Goal: Navigation & Orientation: Find specific page/section

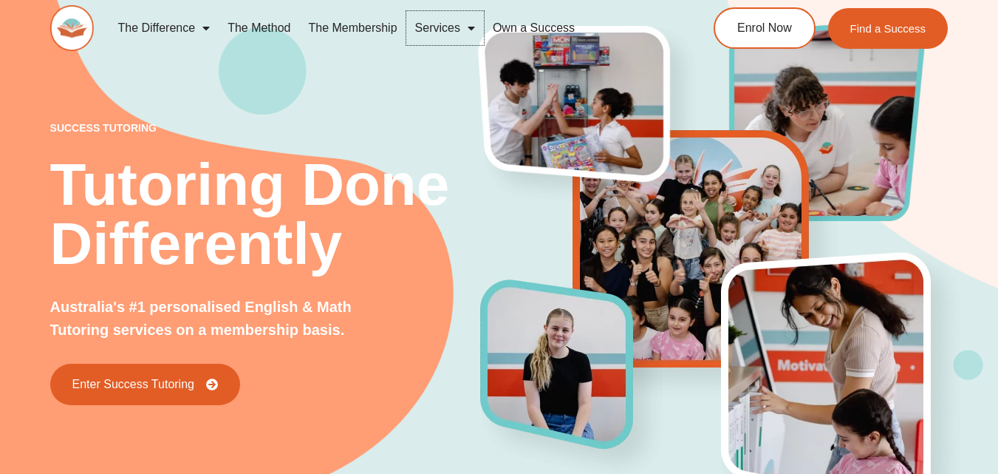
click at [470, 29] on span "Menu" at bounding box center [467, 28] width 15 height 27
click at [339, 30] on link "The Membership" at bounding box center [353, 28] width 106 height 34
click at [270, 31] on link "The Method" at bounding box center [259, 28] width 81 height 34
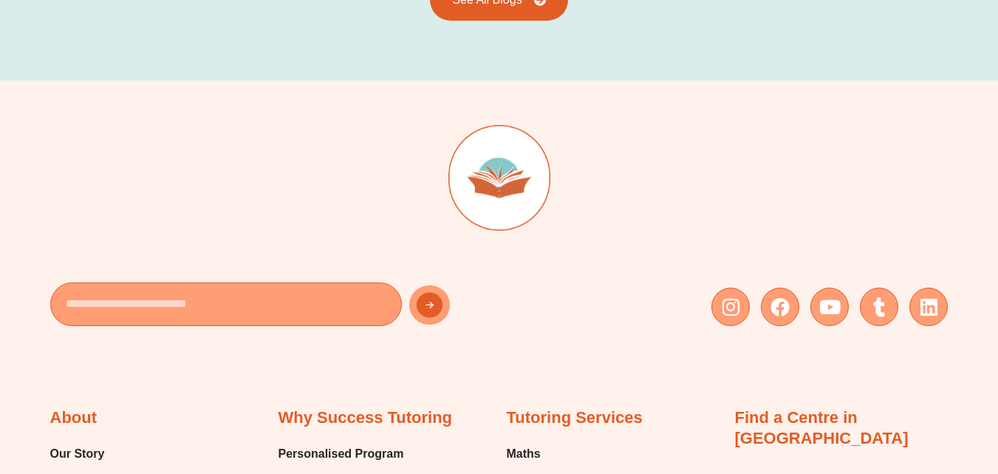
scroll to position [3153, 0]
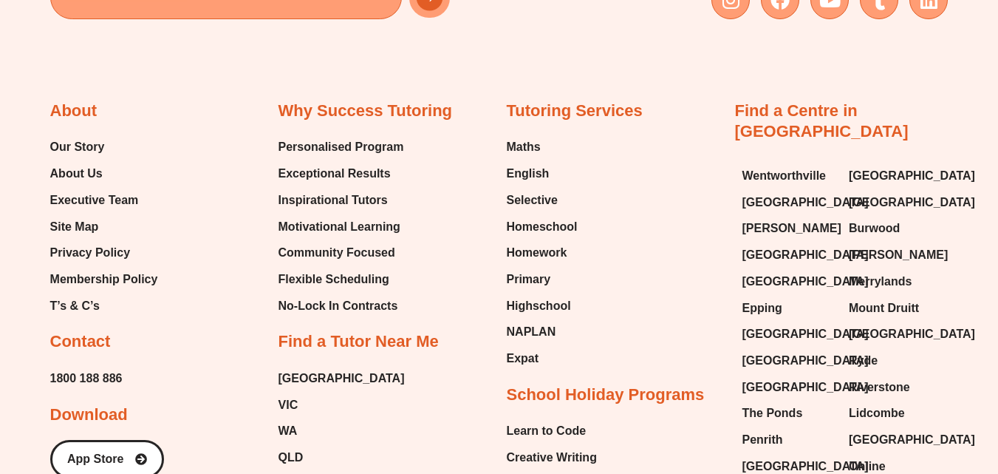
click at [83, 191] on span "Executive Team" at bounding box center [94, 200] width 89 height 22
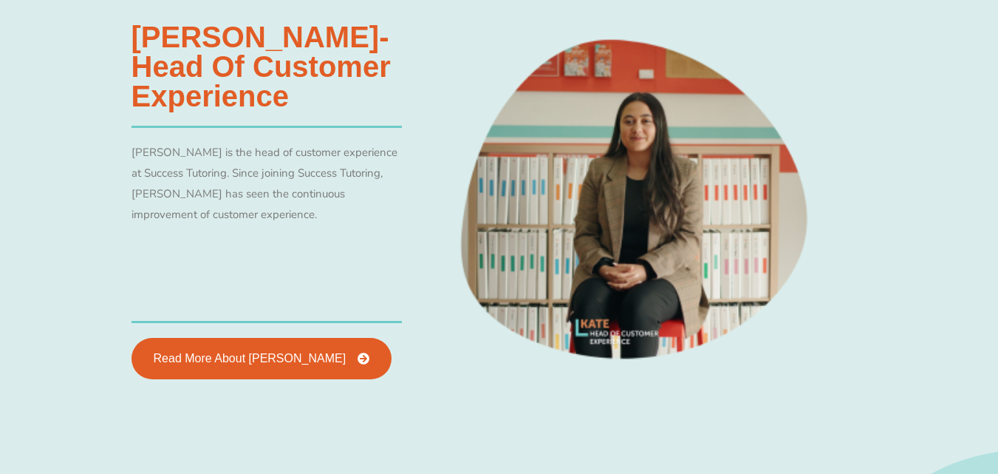
scroll to position [1803, 0]
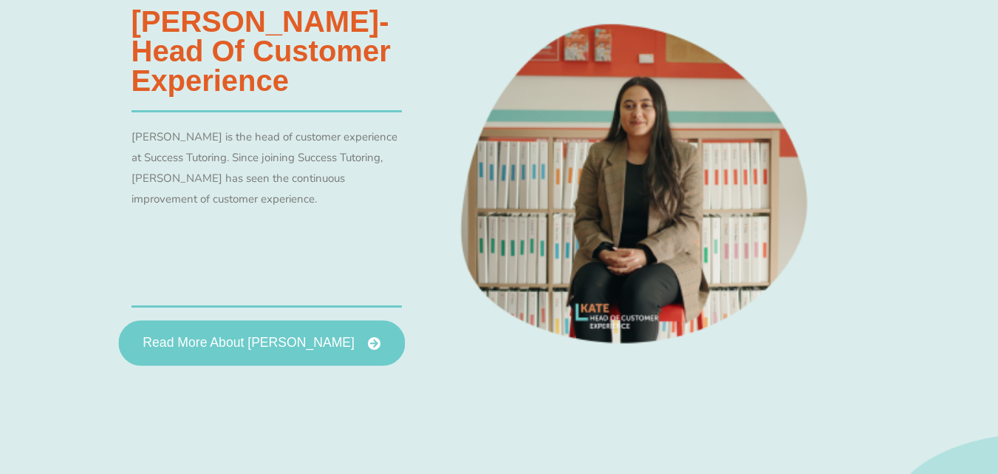
click at [251, 355] on link "Read More About Kate Youssef" at bounding box center [261, 343] width 287 height 46
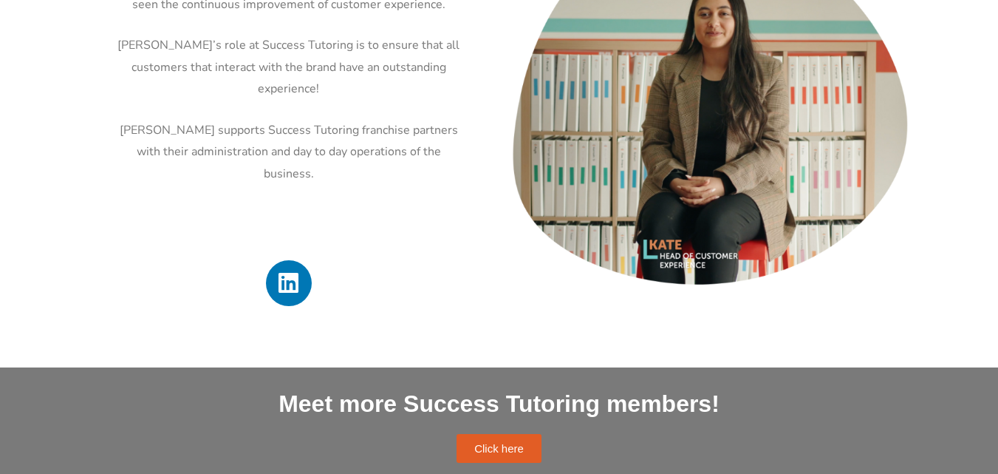
scroll to position [726, 0]
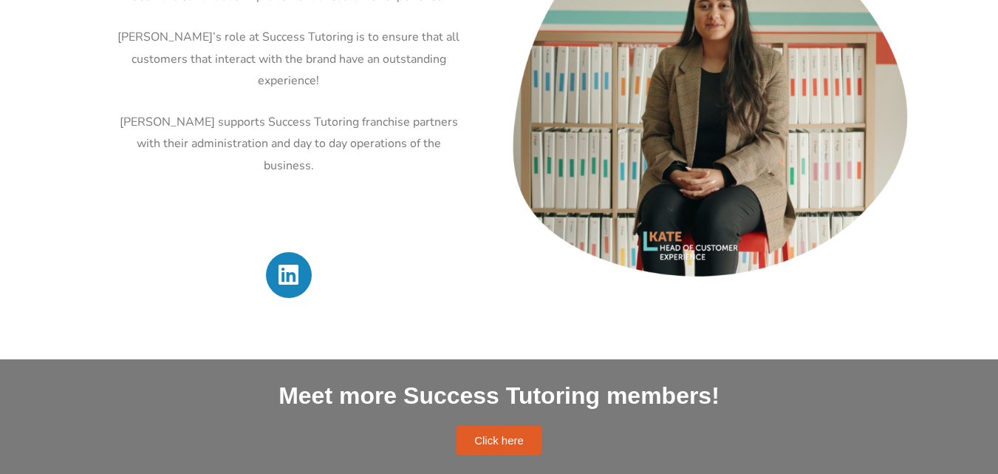
click at [296, 263] on icon at bounding box center [288, 274] width 23 height 23
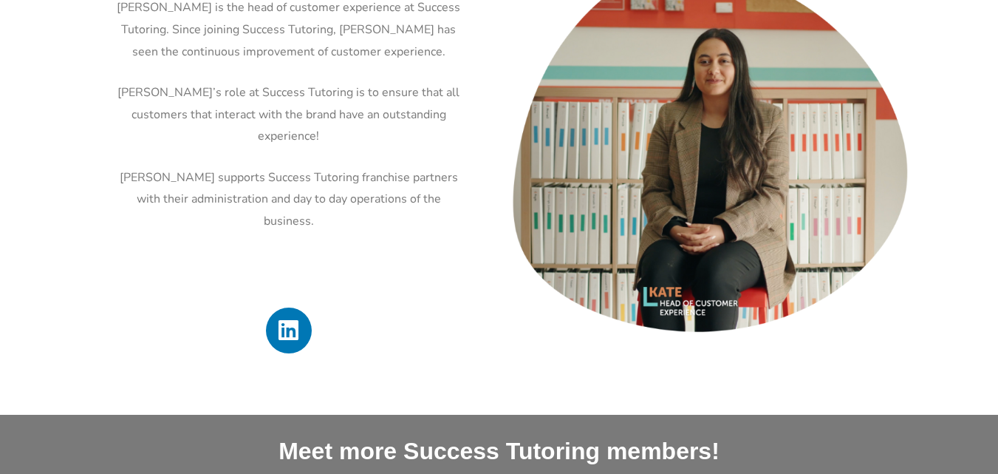
scroll to position [0, 0]
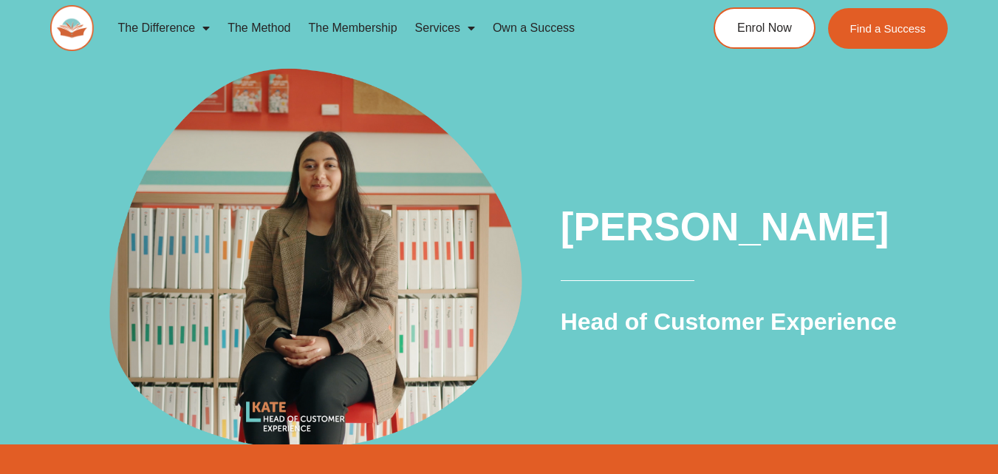
click at [272, 29] on link "The Method" at bounding box center [259, 28] width 81 height 34
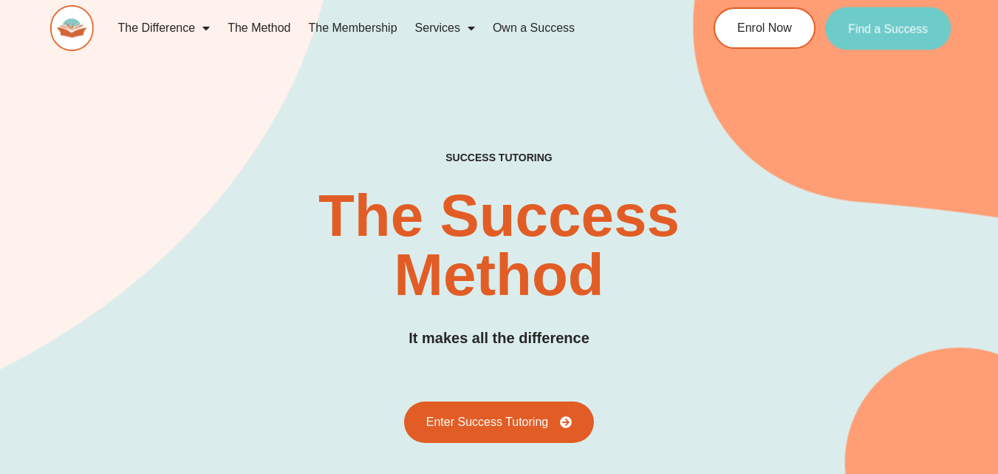
click at [888, 32] on span "Find a Success" at bounding box center [889, 28] width 80 height 12
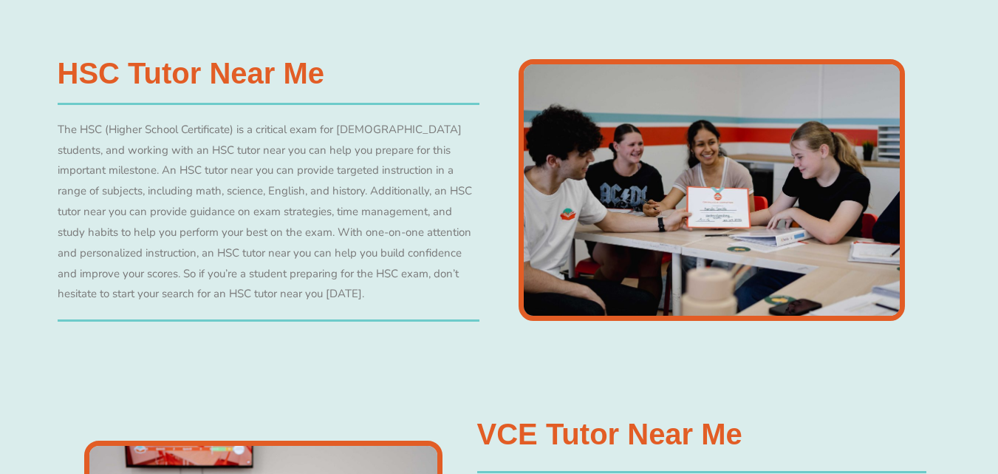
scroll to position [4132, 0]
